Goal: Check status

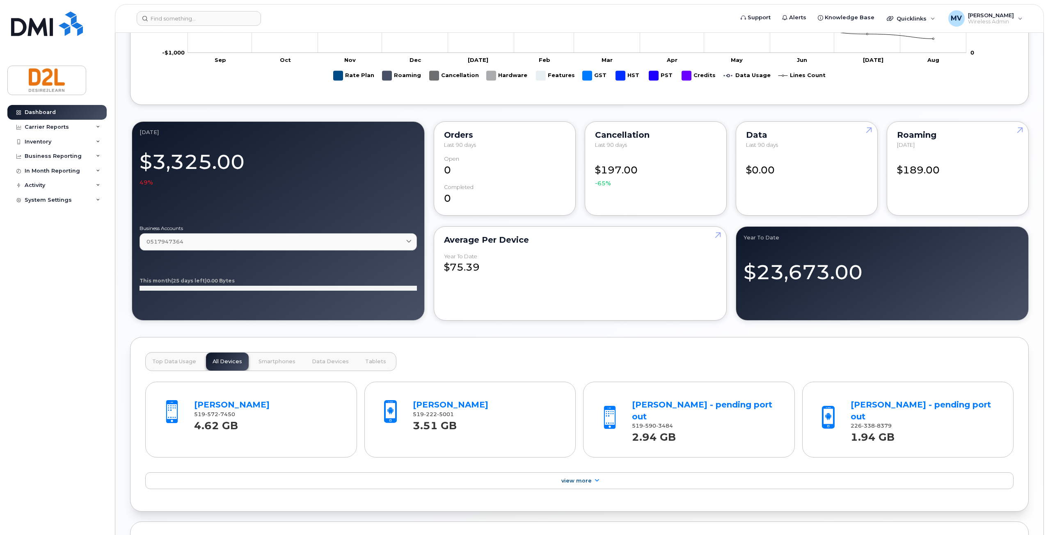
scroll to position [247, 0]
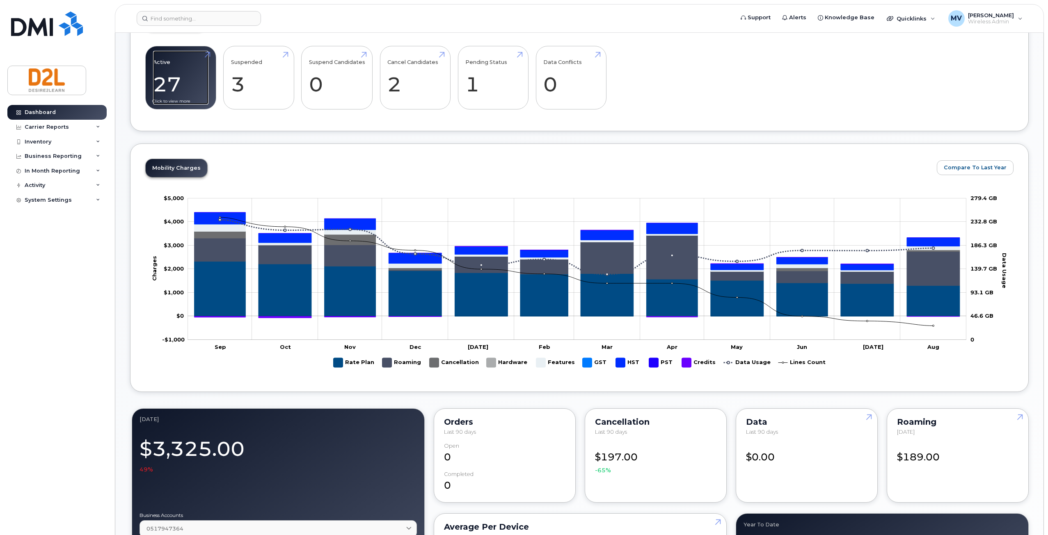
click at [187, 86] on link "Active 27 -72%" at bounding box center [180, 78] width 55 height 54
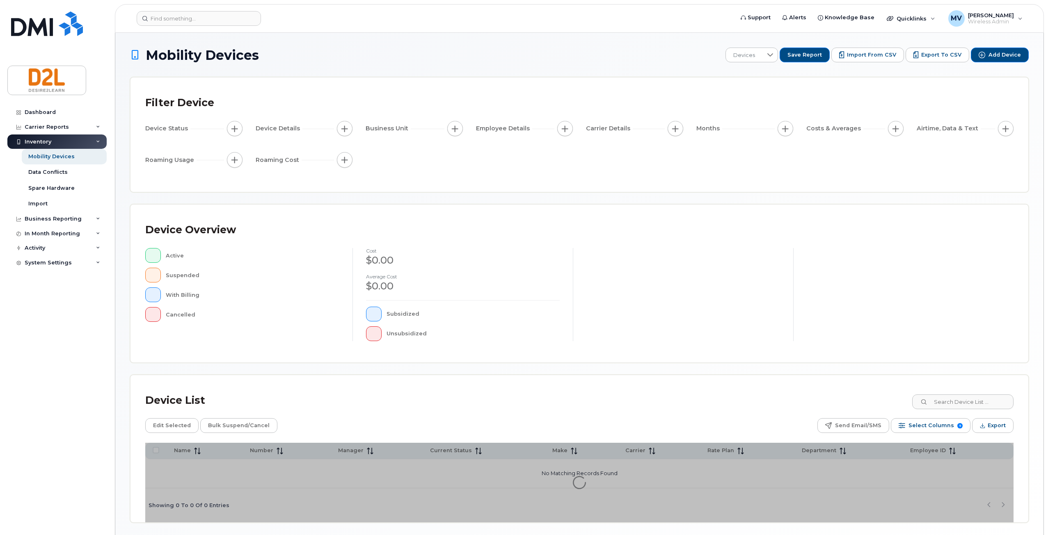
scroll to position [29, 0]
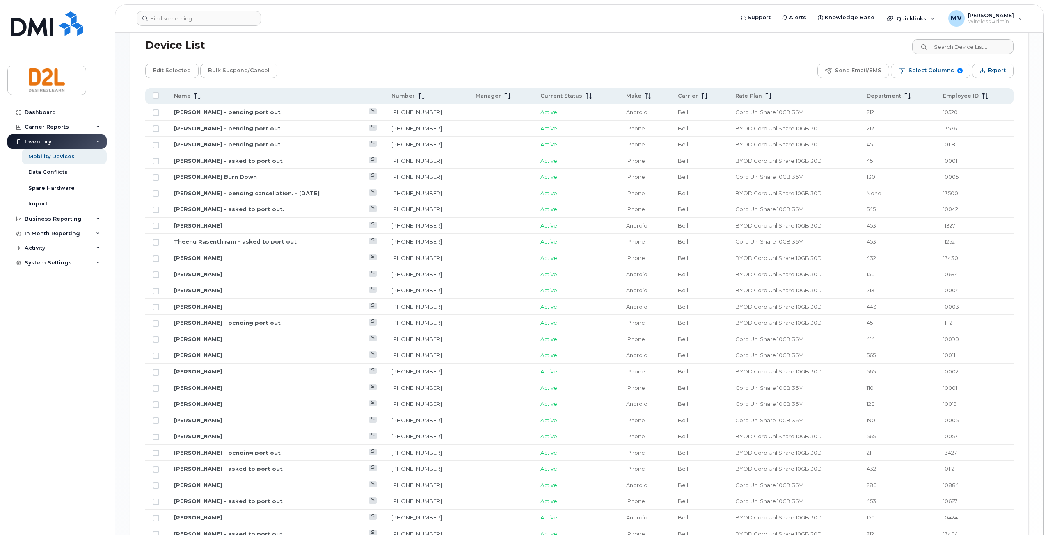
scroll to position [439, 0]
